Goal: Transaction & Acquisition: Download file/media

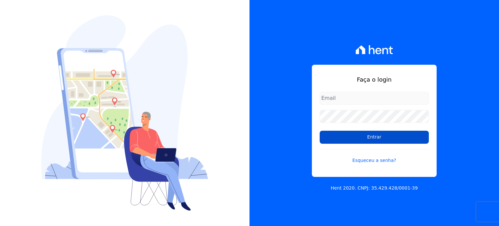
type input "raquel.almeida@cavazani.com.br"
click at [375, 139] on input "Entrar" at bounding box center [374, 137] width 109 height 13
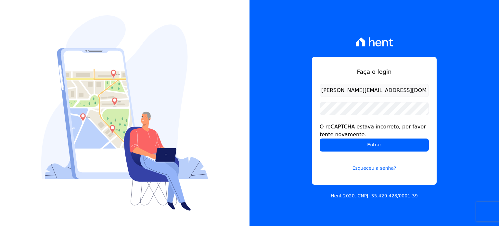
click at [359, 101] on form "raquel.almeida@cavazani.com.br O reCAPTCHA estava incorreto, por favor tente no…" at bounding box center [374, 132] width 109 height 96
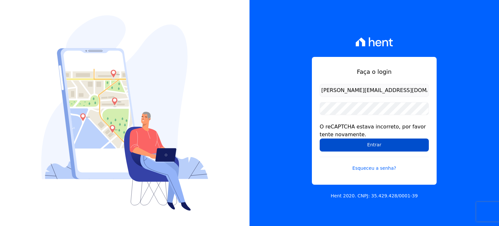
click at [355, 143] on input "Entrar" at bounding box center [374, 144] width 109 height 13
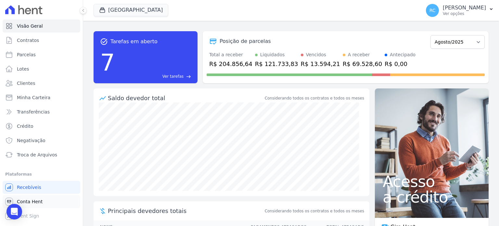
click at [45, 204] on link "Conta Hent" at bounding box center [42, 201] width 78 height 13
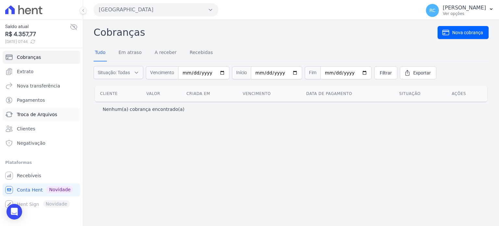
click at [38, 115] on span "Troca de Arquivos" at bounding box center [37, 114] width 40 height 7
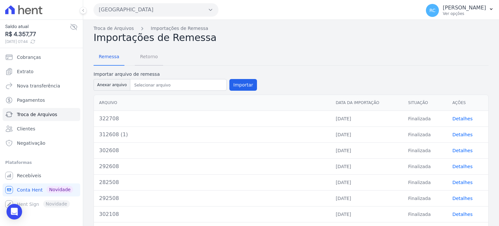
click at [143, 56] on span "Retorno" at bounding box center [149, 56] width 26 height 13
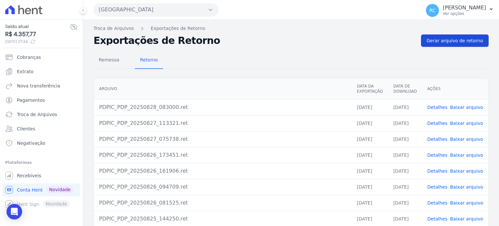
click at [467, 43] on span "Gerar arquivo de retorno" at bounding box center [455, 40] width 57 height 7
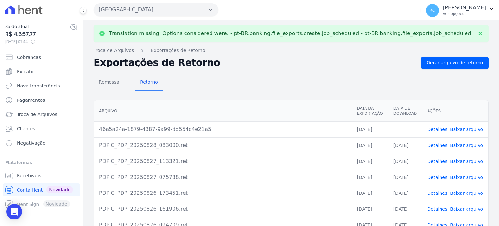
click at [456, 130] on link "Baixar arquivo" at bounding box center [466, 129] width 33 height 5
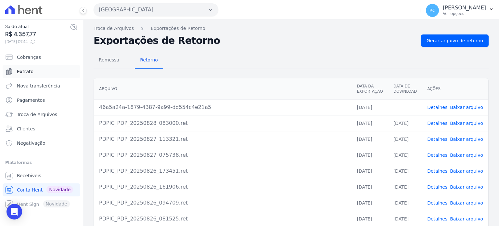
click at [38, 69] on link "Extrato" at bounding box center [42, 71] width 78 height 13
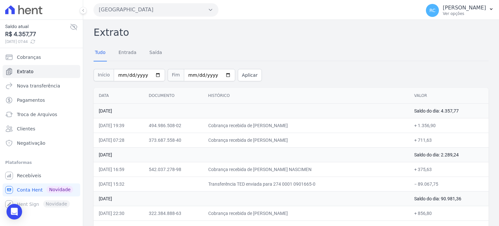
click at [141, 7] on button "[GEOGRAPHIC_DATA]" at bounding box center [156, 9] width 125 height 13
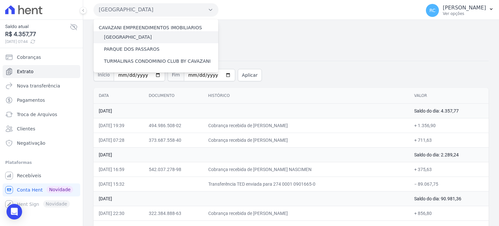
click at [131, 34] on label "[GEOGRAPHIC_DATA]" at bounding box center [128, 37] width 48 height 7
click at [0, 0] on input "[GEOGRAPHIC_DATA]" at bounding box center [0, 0] width 0 height 0
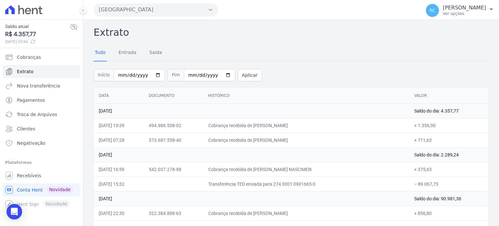
drag, startPoint x: 148, startPoint y: 11, endPoint x: 148, endPoint y: 15, distance: 4.2
click at [148, 11] on button "[GEOGRAPHIC_DATA]" at bounding box center [156, 9] width 125 height 13
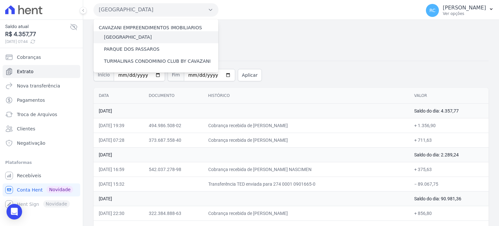
click at [135, 36] on label "[GEOGRAPHIC_DATA]" at bounding box center [128, 37] width 48 height 7
click at [0, 0] on input "[GEOGRAPHIC_DATA]" at bounding box center [0, 0] width 0 height 0
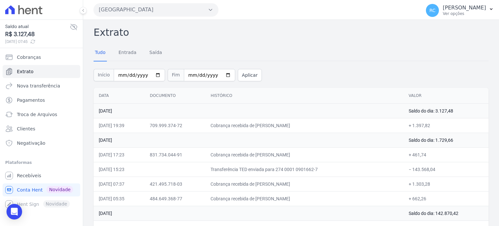
drag, startPoint x: 305, startPoint y: 123, endPoint x: 266, endPoint y: 123, distance: 39.0
click at [266, 123] on td "Cobrança recebida de DEGIVALDO MARIANO DA SILVA" at bounding box center [304, 125] width 198 height 15
copy td "DEGIVALDO MARIA"
click at [152, 10] on button "[GEOGRAPHIC_DATA]" at bounding box center [156, 9] width 125 height 13
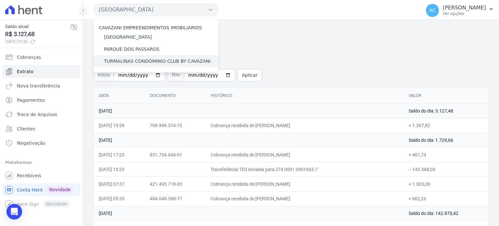
click at [129, 61] on label "TURMALINAS CONDOMINIO CLUB BY CAVAZANI" at bounding box center [157, 61] width 107 height 7
click at [0, 0] on input "TURMALINAS CONDOMINIO CLUB BY CAVAZANI" at bounding box center [0, 0] width 0 height 0
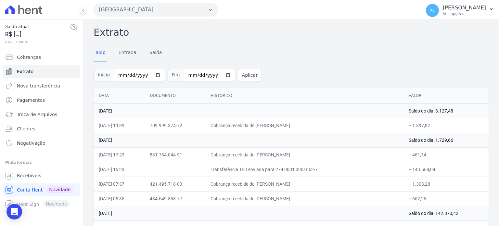
click at [168, 9] on button "[GEOGRAPHIC_DATA]" at bounding box center [156, 9] width 125 height 13
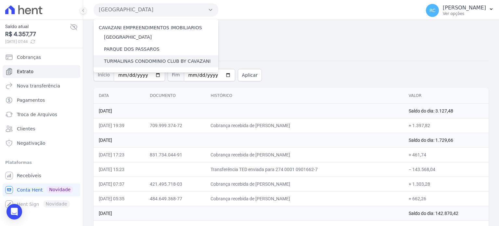
click at [138, 59] on label "TURMALINAS CONDOMINIO CLUB BY CAVAZANI" at bounding box center [157, 61] width 107 height 7
click at [0, 0] on input "TURMALINAS CONDOMINIO CLUB BY CAVAZANI" at bounding box center [0, 0] width 0 height 0
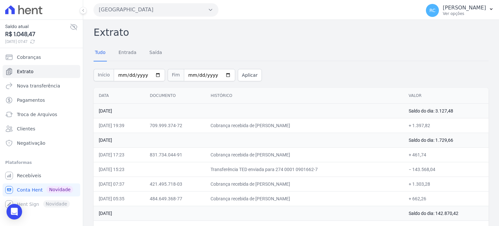
click at [153, 13] on button "[GEOGRAPHIC_DATA]" at bounding box center [156, 9] width 125 height 13
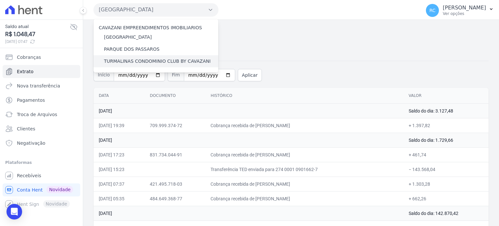
click at [128, 61] on label "TURMALINAS CONDOMINIO CLUB BY CAVAZANI" at bounding box center [157, 61] width 107 height 7
click at [0, 0] on input "TURMALINAS CONDOMINIO CLUB BY CAVAZANI" at bounding box center [0, 0] width 0 height 0
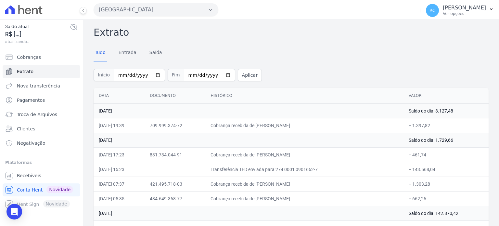
click at [174, 12] on button "[GEOGRAPHIC_DATA]" at bounding box center [156, 9] width 125 height 13
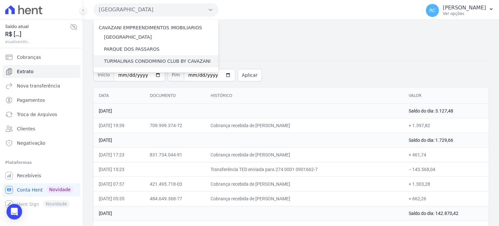
click at [138, 60] on label "TURMALINAS CONDOMINIO CLUB BY CAVAZANI" at bounding box center [157, 61] width 107 height 7
click at [0, 0] on input "TURMALINAS CONDOMINIO CLUB BY CAVAZANI" at bounding box center [0, 0] width 0 height 0
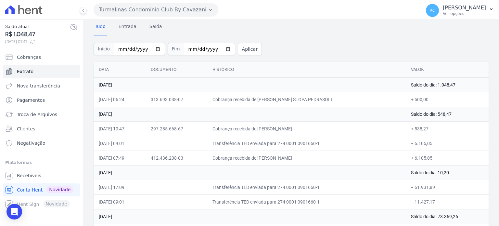
scroll to position [65, 0]
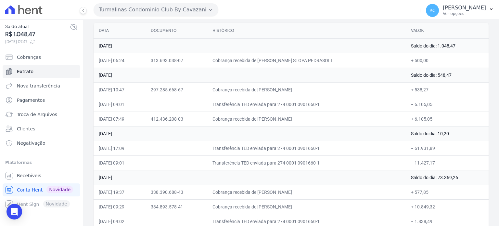
drag, startPoint x: 434, startPoint y: 103, endPoint x: 413, endPoint y: 104, distance: 21.2
click at [413, 104] on td "− 6.105,05" at bounding box center [447, 104] width 83 height 15
copy td "6.105,05"
drag, startPoint x: 306, startPoint y: 120, endPoint x: 269, endPoint y: 123, distance: 37.1
click at [269, 123] on td "Cobrança recebida de LARISSA CRISTINA PIMENTA SALES" at bounding box center [306, 119] width 199 height 15
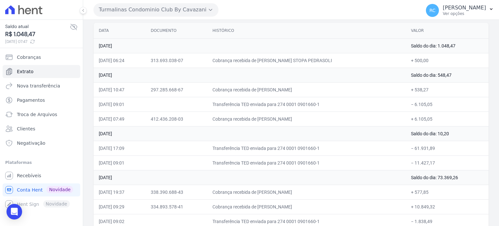
copy td "LARISSA CRISTINA PIMENTA SA"
drag, startPoint x: 460, startPoint y: 74, endPoint x: 438, endPoint y: 76, distance: 21.9
click at [438, 76] on td "Saldo do dia: 548,47" at bounding box center [447, 75] width 83 height 15
click at [200, 12] on button "Turmalinas Condominio Club By Cavazani" at bounding box center [156, 9] width 125 height 13
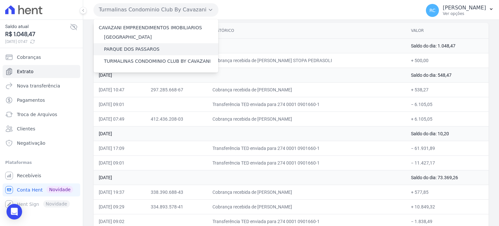
click at [144, 49] on label "PARQUE DOS PASSAROS" at bounding box center [132, 49] width 56 height 7
click at [0, 0] on input "PARQUE DOS PASSAROS" at bounding box center [0, 0] width 0 height 0
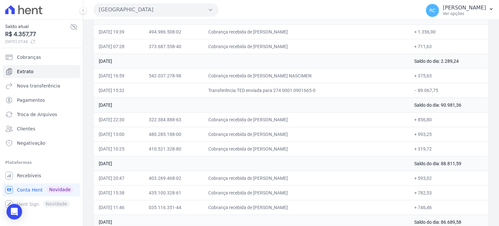
scroll to position [98, 0]
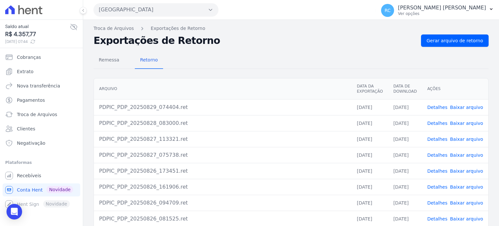
click at [150, 9] on button "[GEOGRAPHIC_DATA]" at bounding box center [156, 9] width 125 height 13
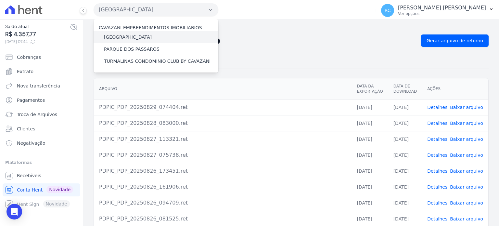
click at [130, 39] on label "[GEOGRAPHIC_DATA]" at bounding box center [128, 37] width 48 height 7
click at [0, 0] on input "[GEOGRAPHIC_DATA]" at bounding box center [0, 0] width 0 height 0
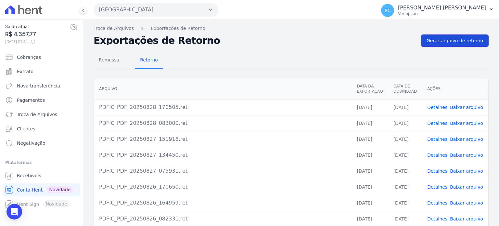
click at [454, 36] on link "Gerar arquivo de retorno" at bounding box center [455, 40] width 68 height 12
click at [461, 107] on link "Baixar arquivo" at bounding box center [466, 107] width 33 height 5
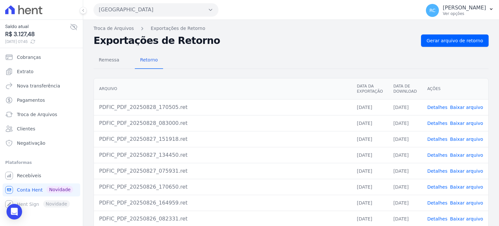
click at [152, 11] on button "[GEOGRAPHIC_DATA]" at bounding box center [156, 9] width 125 height 13
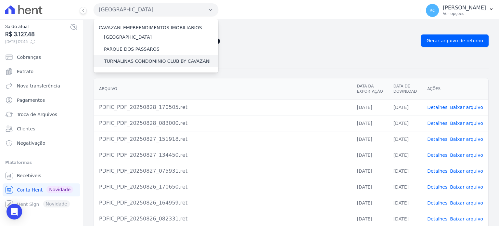
click at [120, 59] on label "TURMALINAS CONDOMINIO CLUB BY CAVAZANI" at bounding box center [157, 61] width 107 height 7
click at [0, 0] on input "TURMALINAS CONDOMINIO CLUB BY CAVAZANI" at bounding box center [0, 0] width 0 height 0
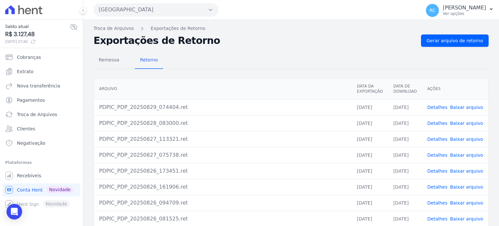
click at [177, 6] on button "[GEOGRAPHIC_DATA]" at bounding box center [156, 9] width 125 height 13
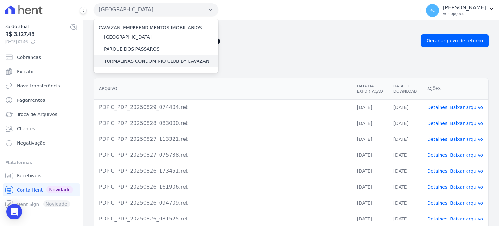
click at [147, 60] on label "TURMALINAS CONDOMINIO CLUB BY CAVAZANI" at bounding box center [157, 61] width 107 height 7
click at [0, 0] on input "TURMALINAS CONDOMINIO CLUB BY CAVAZANI" at bounding box center [0, 0] width 0 height 0
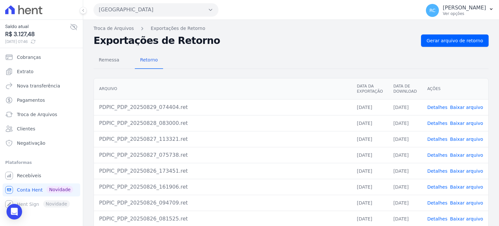
click at [171, 5] on button "[GEOGRAPHIC_DATA]" at bounding box center [156, 9] width 125 height 13
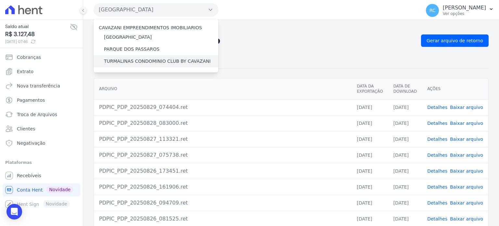
click at [136, 57] on div "TURMALINAS CONDOMINIO CLUB BY CAVAZANI" at bounding box center [156, 61] width 125 height 12
click at [133, 61] on label "TURMALINAS CONDOMINIO CLUB BY CAVAZANI" at bounding box center [157, 61] width 107 height 7
click at [0, 0] on input "TURMALINAS CONDOMINIO CLUB BY CAVAZANI" at bounding box center [0, 0] width 0 height 0
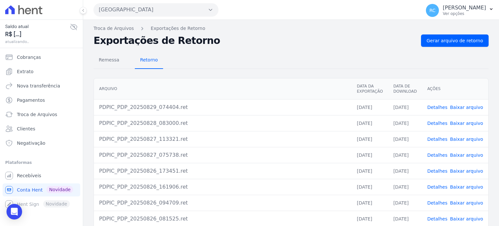
click at [144, 59] on span "Retorno" at bounding box center [149, 59] width 26 height 13
click at [157, 9] on button "[GEOGRAPHIC_DATA]" at bounding box center [156, 9] width 125 height 13
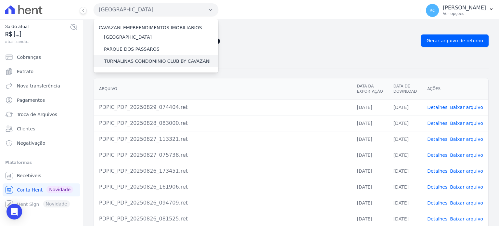
click at [129, 59] on label "TURMALINAS CONDOMINIO CLUB BY CAVAZANI" at bounding box center [157, 61] width 107 height 7
click at [0, 0] on input "TURMALINAS CONDOMINIO CLUB BY CAVAZANI" at bounding box center [0, 0] width 0 height 0
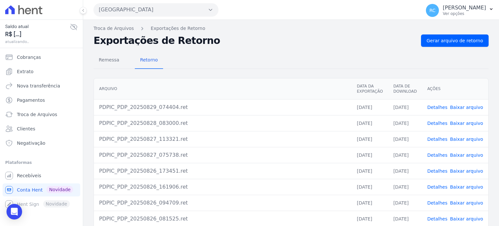
drag, startPoint x: 187, startPoint y: 6, endPoint x: 177, endPoint y: 19, distance: 16.7
click at [187, 6] on button "[GEOGRAPHIC_DATA]" at bounding box center [156, 9] width 125 height 13
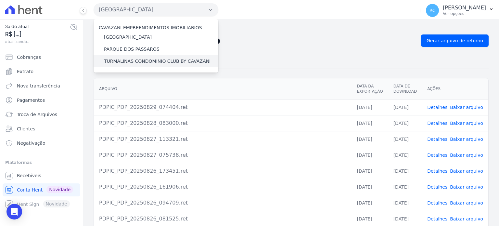
click at [142, 60] on label "TURMALINAS CONDOMINIO CLUB BY CAVAZANI" at bounding box center [157, 61] width 107 height 7
click at [0, 0] on input "TURMALINAS CONDOMINIO CLUB BY CAVAZANI" at bounding box center [0, 0] width 0 height 0
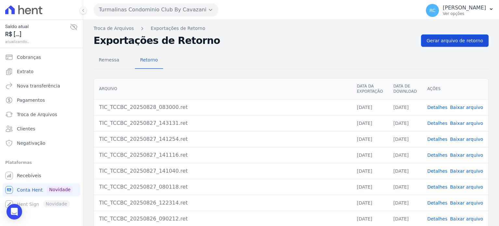
drag, startPoint x: 462, startPoint y: 31, endPoint x: 460, endPoint y: 35, distance: 4.8
click at [460, 33] on div "Troca de Arquivos Exportações de Retorno Exportações de Retorno Gerar arquivo d…" at bounding box center [291, 153] width 416 height 267
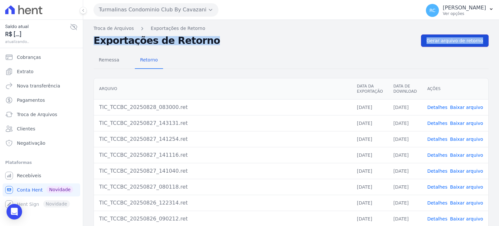
click at [458, 40] on span "Gerar arquivo de retorno" at bounding box center [455, 40] width 57 height 7
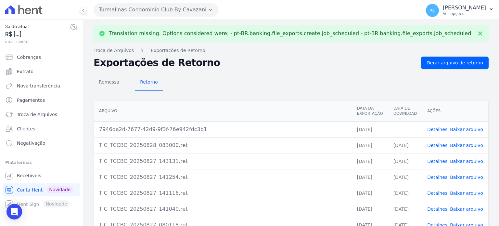
click at [284, 31] on p "Translation missing. Options considered were: - pt-BR.banking.file_exports.crea…" at bounding box center [290, 33] width 362 height 7
click at [460, 131] on link "Baixar arquivo" at bounding box center [466, 129] width 33 height 5
